Goal: Task Accomplishment & Management: Complete application form

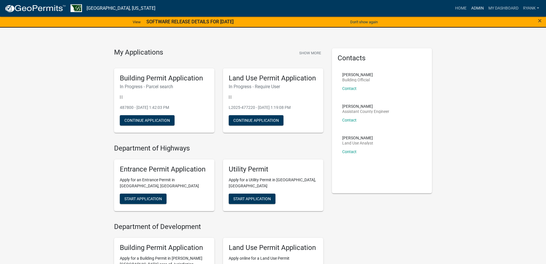
click at [478, 7] on link "Admin" at bounding box center [477, 8] width 17 height 11
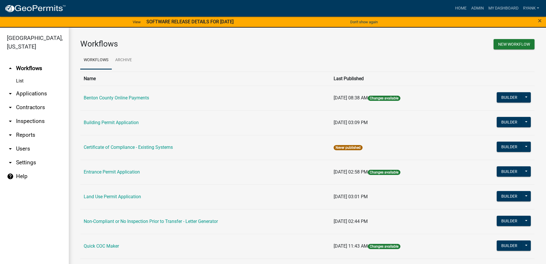
click at [45, 93] on link "arrow_drop_down Applications" at bounding box center [34, 94] width 69 height 14
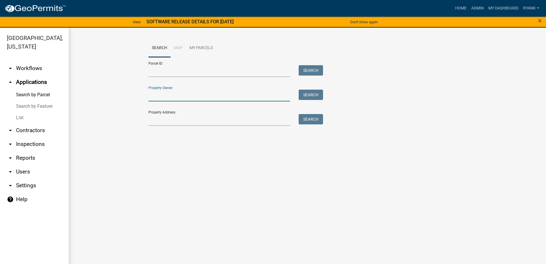
click at [181, 97] on input "Property Owner:" at bounding box center [220, 95] width 142 height 12
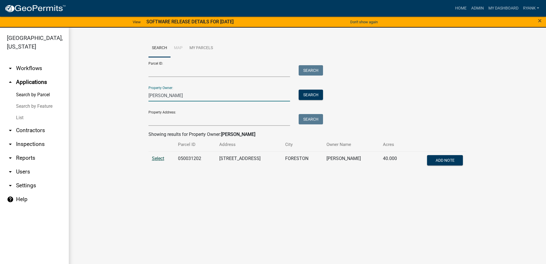
type input "[PERSON_NAME]"
click at [160, 157] on span "Select" at bounding box center [158, 157] width 12 height 5
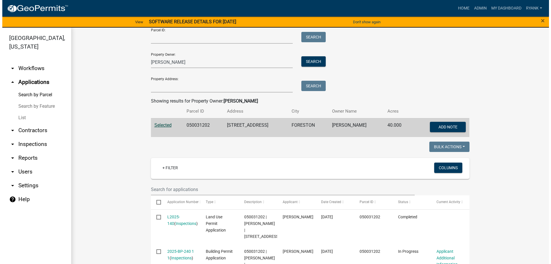
scroll to position [82, 0]
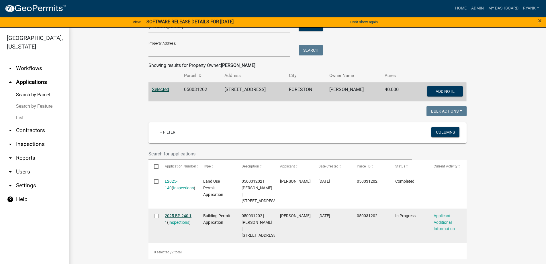
click at [178, 213] on link "2025-BP-240 1 1" at bounding box center [178, 218] width 27 height 11
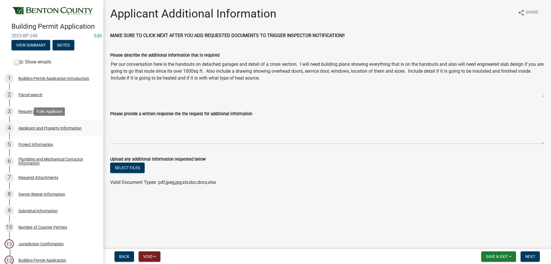
click at [46, 126] on div "Applicant and Property Information" at bounding box center [49, 128] width 63 height 4
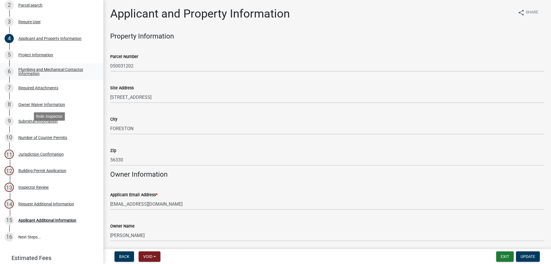
scroll to position [111, 0]
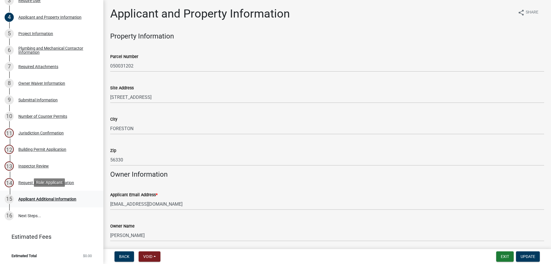
click at [43, 200] on div "Applicant Additional Information" at bounding box center [47, 199] width 58 height 4
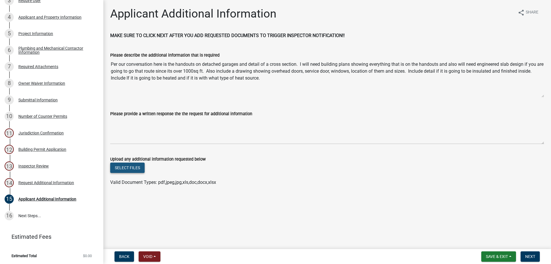
click at [137, 166] on button "Select files" at bounding box center [127, 167] width 34 height 10
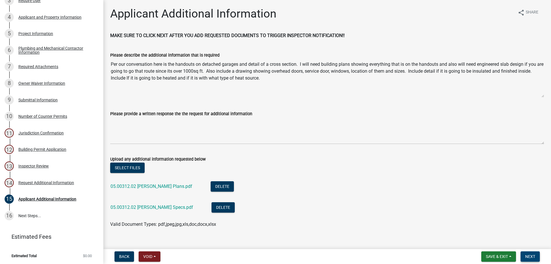
click at [536, 253] on button "Next" at bounding box center [529, 256] width 19 height 10
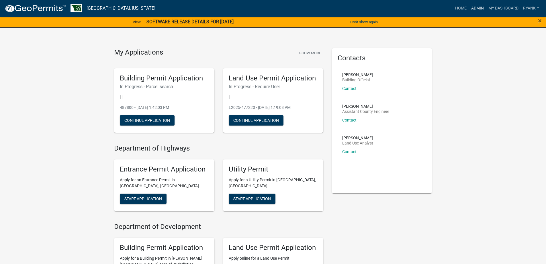
click at [478, 9] on link "Admin" at bounding box center [477, 8] width 17 height 11
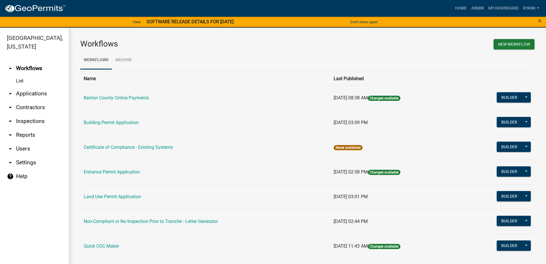
click at [28, 92] on link "arrow_drop_down Applications" at bounding box center [34, 94] width 69 height 14
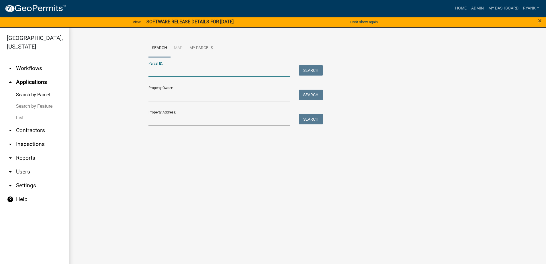
paste input "060064800"
type input "060064800"
click at [309, 70] on button "Search" at bounding box center [311, 70] width 24 height 10
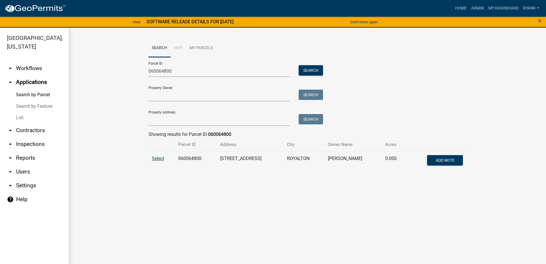
click at [159, 157] on span "Select" at bounding box center [158, 157] width 12 height 5
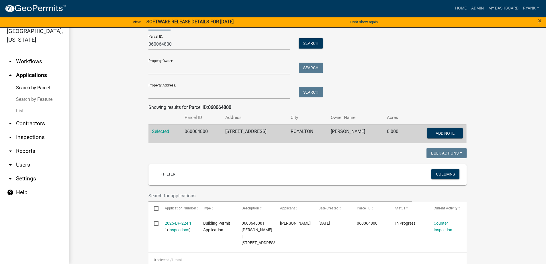
scroll to position [41, 0]
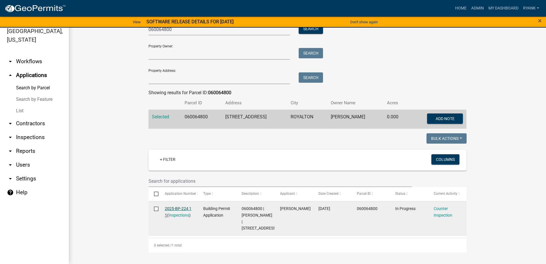
click at [170, 206] on link "2025-BP-224 1 1" at bounding box center [178, 211] width 27 height 11
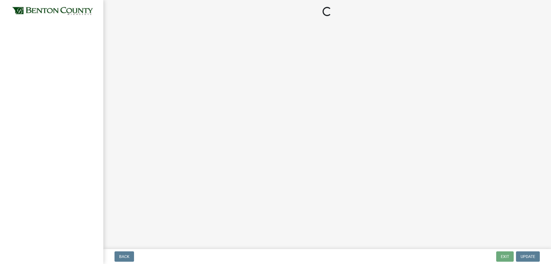
select select "17bfa135-5610-45df-8ce7-87530b7d86d4"
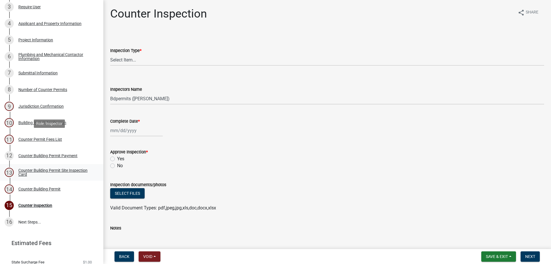
scroll to position [136, 0]
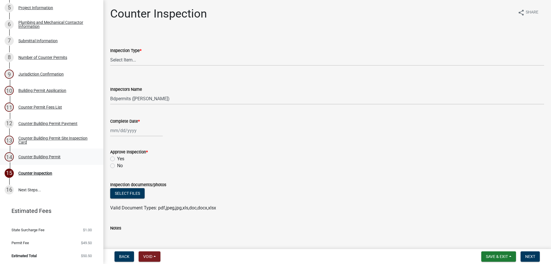
click at [42, 155] on div "Counter Building Permit" at bounding box center [39, 157] width 42 height 4
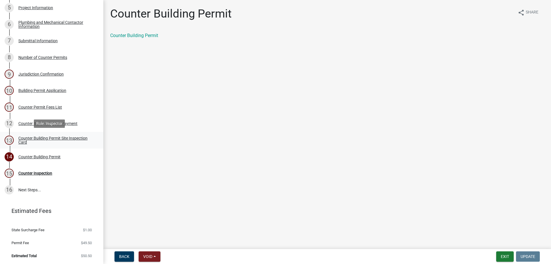
click at [36, 136] on div "Counter Building Permit Site Inspection Card" at bounding box center [56, 140] width 76 height 8
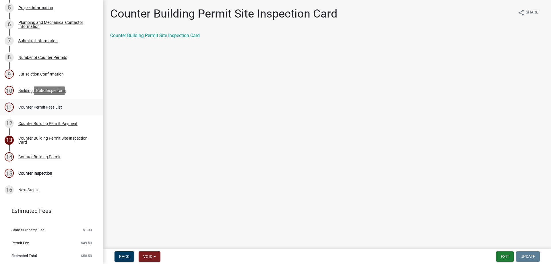
click at [38, 100] on link "11 Counter Permit Fees List" at bounding box center [51, 107] width 103 height 17
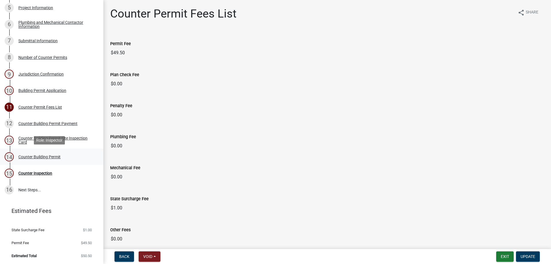
click at [40, 160] on div "14 Counter Building Permit" at bounding box center [49, 156] width 89 height 9
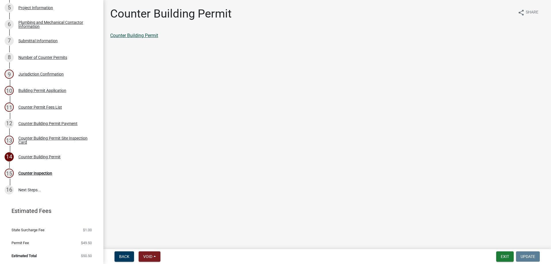
click at [124, 36] on link "Counter Building Permit" at bounding box center [134, 35] width 48 height 5
